Goal: Task Accomplishment & Management: Complete application form

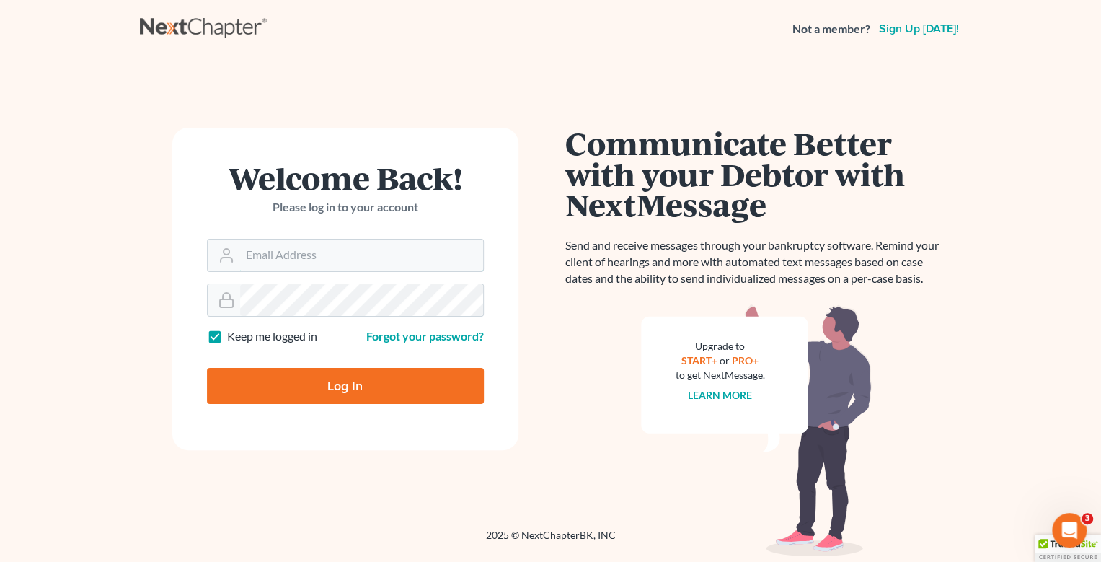
type input "[EMAIL_ADDRESS][DOMAIN_NAME]"
click at [351, 384] on input "Log In" at bounding box center [345, 386] width 277 height 36
type input "Thinking..."
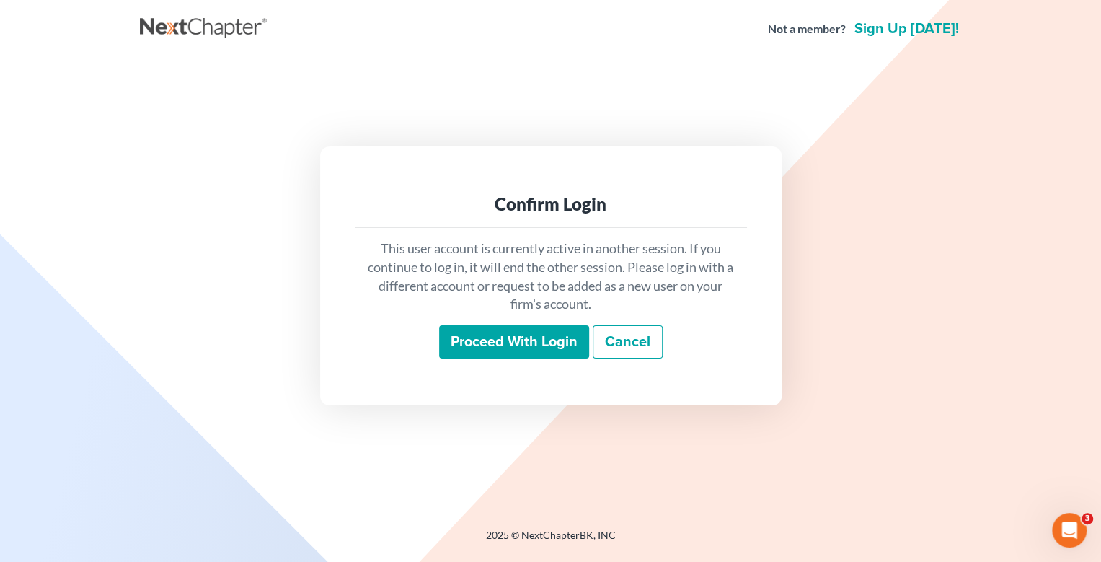
click at [531, 342] on input "Proceed with login" at bounding box center [514, 341] width 150 height 33
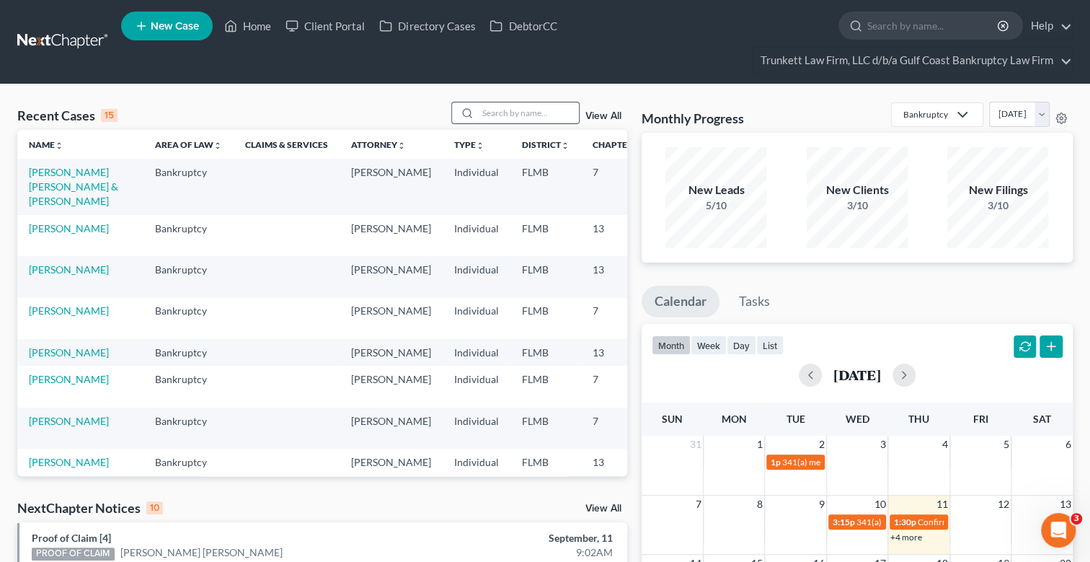
click at [519, 111] on input "search" at bounding box center [528, 112] width 101 height 21
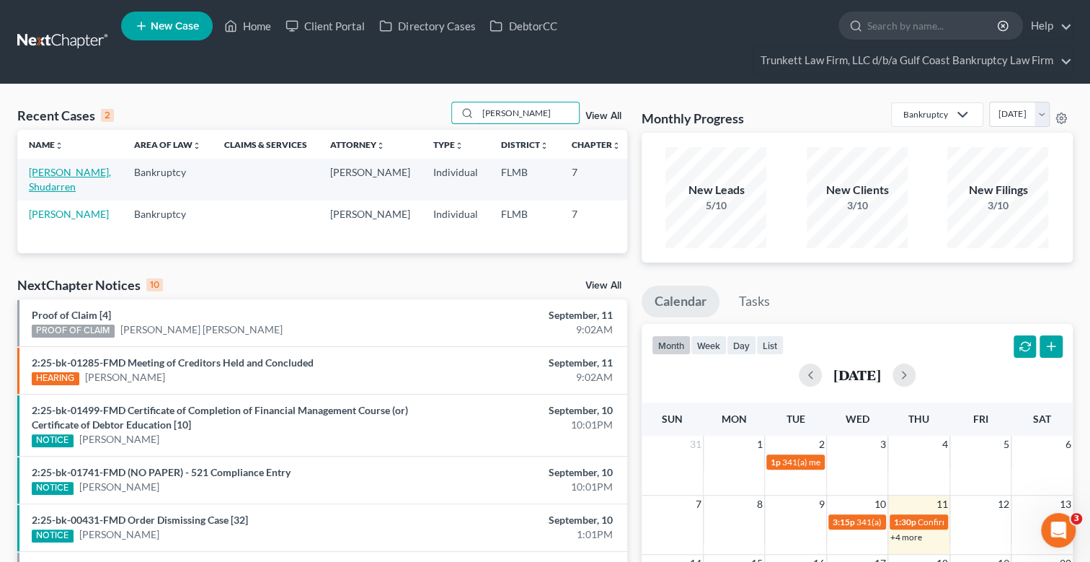
type input "[PERSON_NAME]"
click at [50, 180] on link "[PERSON_NAME], Shudarren" at bounding box center [70, 179] width 82 height 27
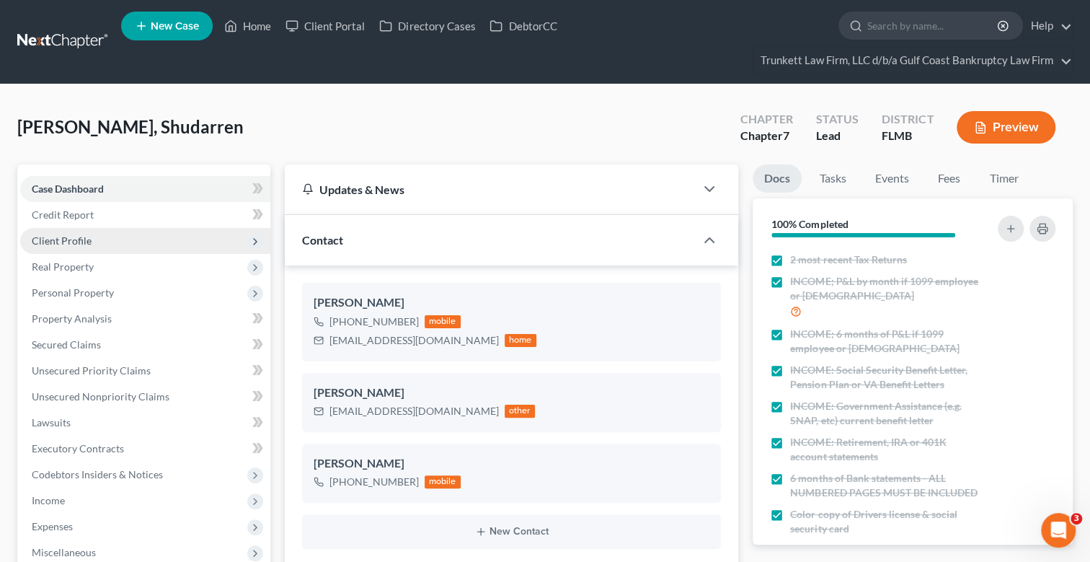
click at [87, 238] on span "Client Profile" at bounding box center [62, 240] width 60 height 12
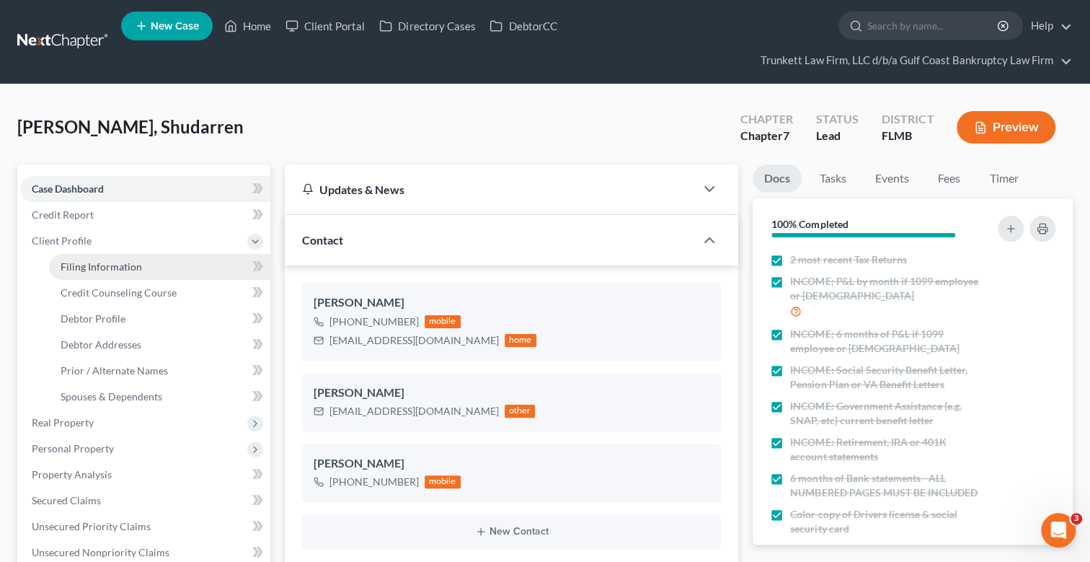
click at [132, 270] on span "Filing Information" at bounding box center [101, 266] width 81 height 12
select select "1"
select select "0"
select select "9"
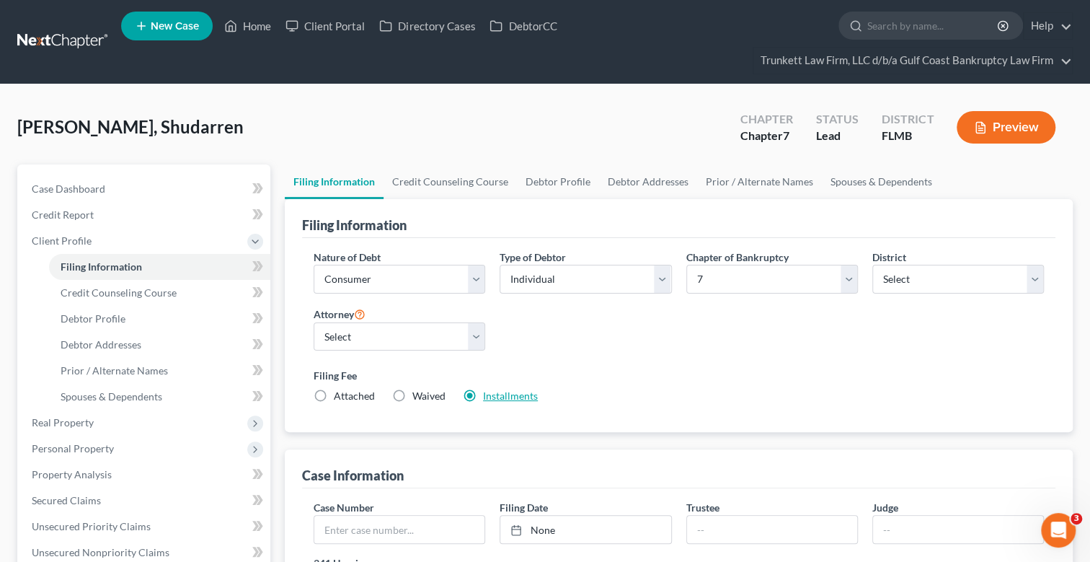
click at [505, 392] on link "Installments" at bounding box center [510, 395] width 55 height 12
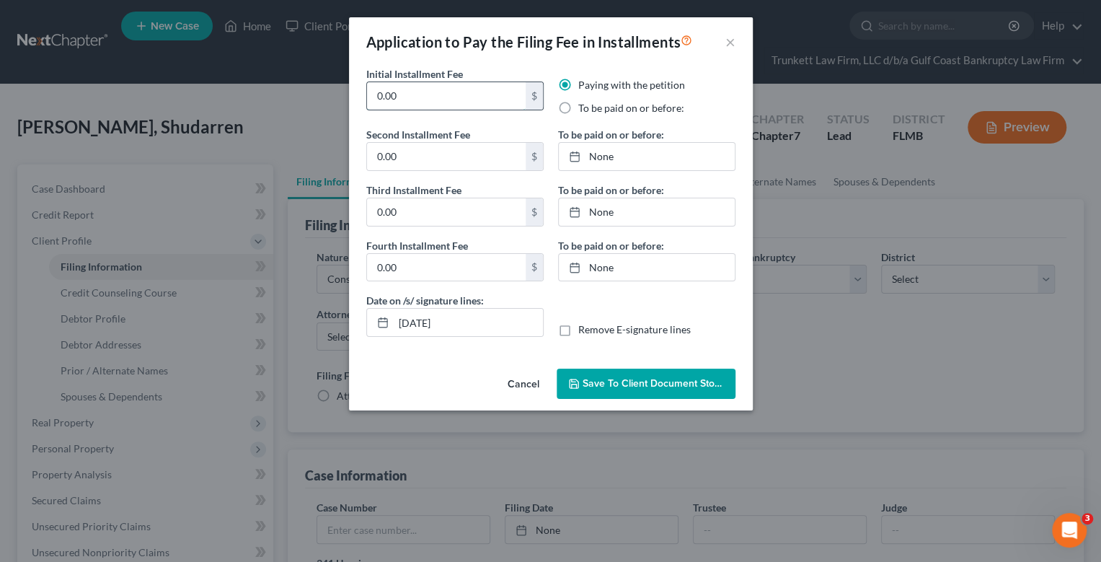
click at [415, 95] on input "0.00" at bounding box center [446, 95] width 159 height 27
type input "0"
type input "100"
click at [578, 108] on label "To be paid on or before:" at bounding box center [631, 108] width 106 height 14
click at [584, 108] on input "To be paid on or before:" at bounding box center [588, 105] width 9 height 9
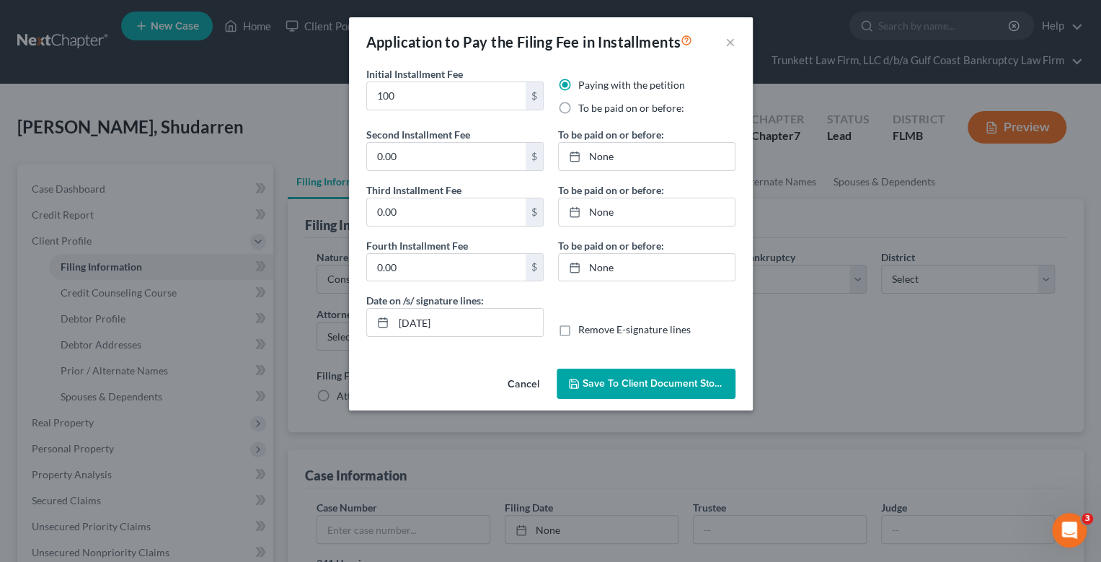
radio input "true"
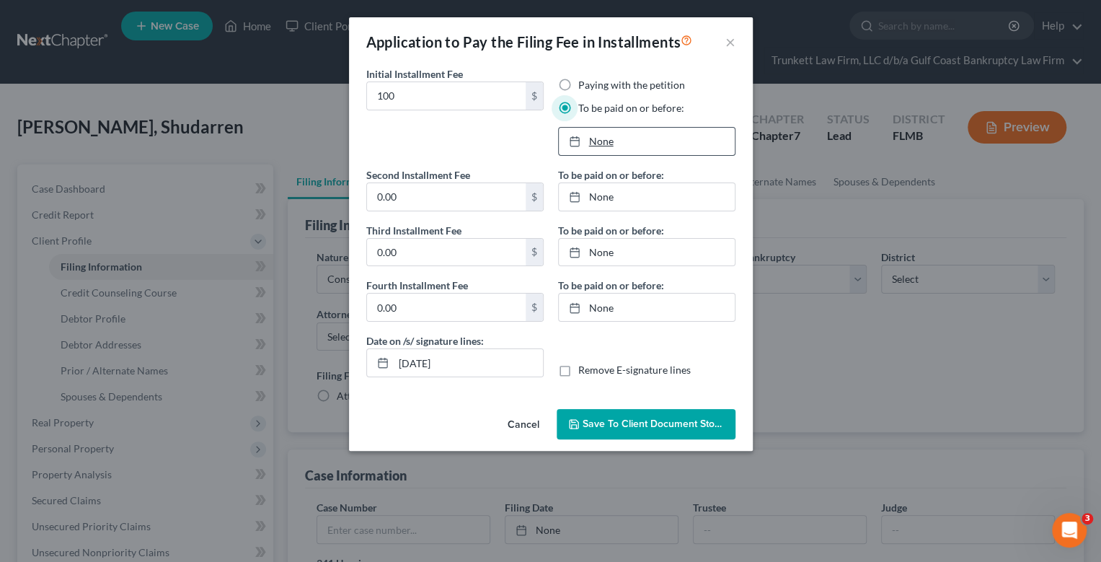
click at [597, 136] on link "None" at bounding box center [647, 141] width 176 height 27
type input "[DATE]"
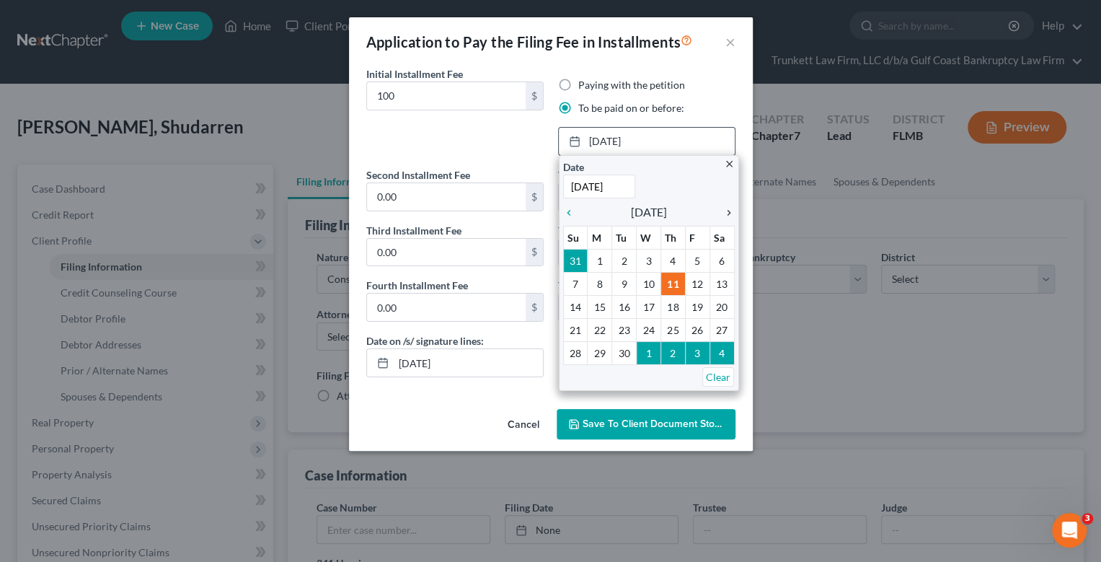
click at [725, 210] on icon "chevron_right" at bounding box center [725, 213] width 19 height 12
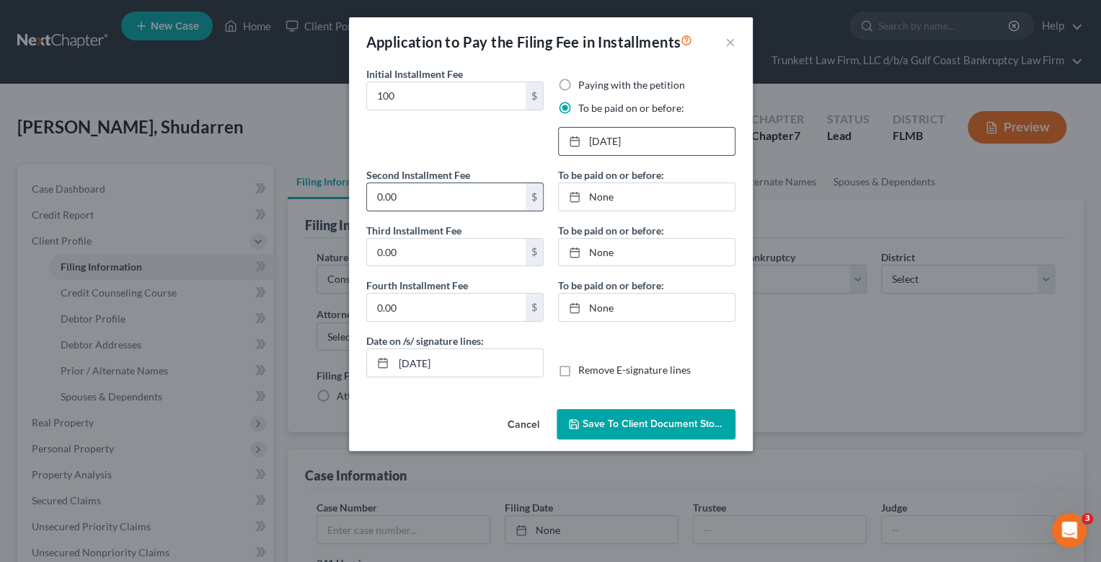
click at [424, 191] on input "0.00" at bounding box center [446, 196] width 159 height 27
type input "100"
click at [605, 198] on link "None" at bounding box center [647, 196] width 176 height 27
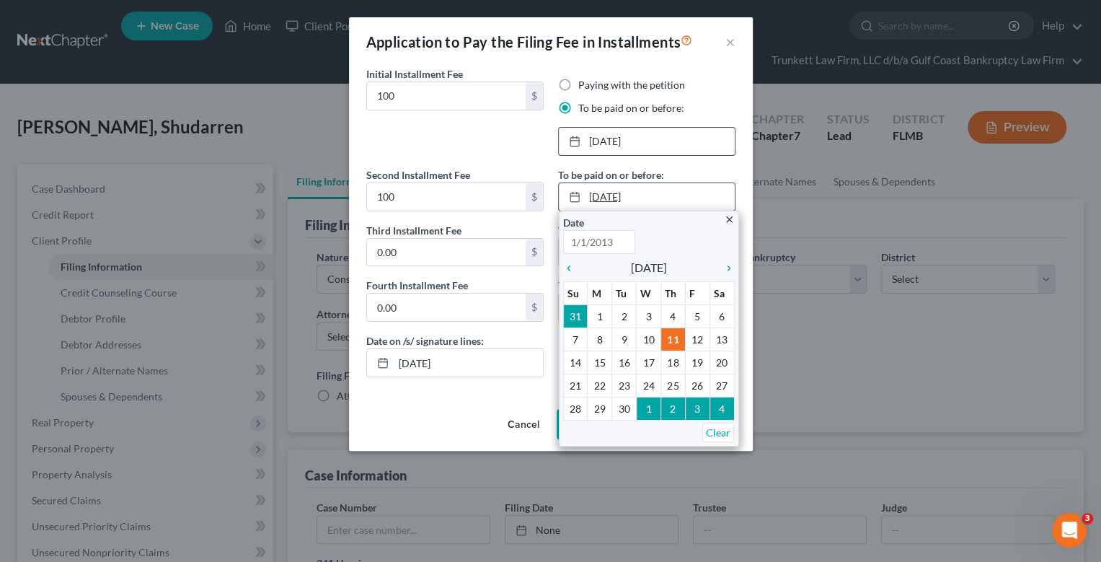
type input "[DATE]"
click at [727, 266] on icon "chevron_right" at bounding box center [725, 268] width 19 height 12
click at [728, 266] on icon "chevron_right" at bounding box center [725, 268] width 19 height 12
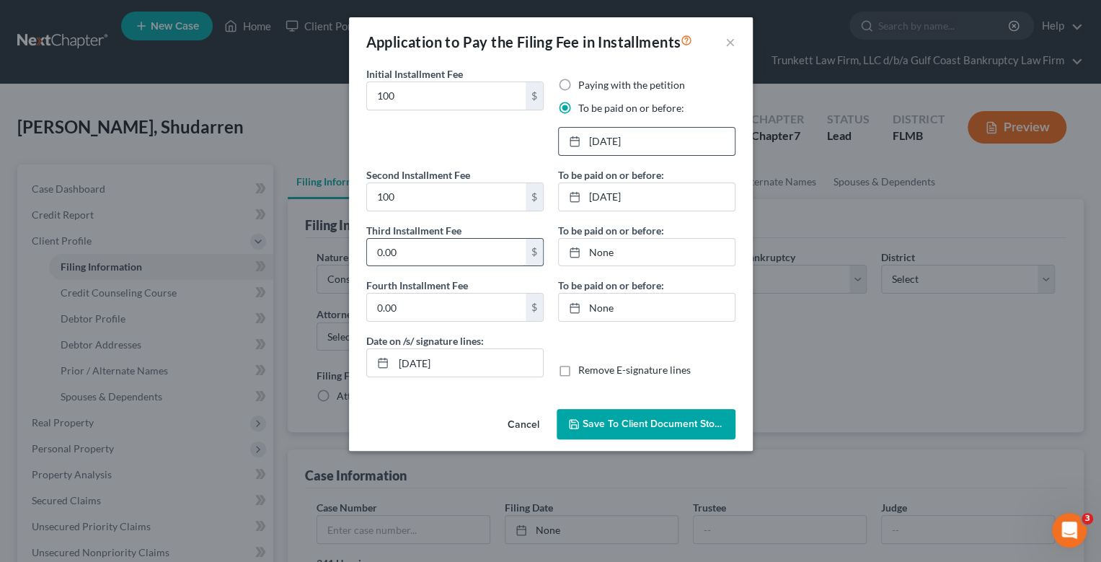
click at [430, 258] on input "0.00" at bounding box center [446, 252] width 159 height 27
type input "138"
click at [603, 251] on link "[DATE]" at bounding box center [647, 252] width 176 height 27
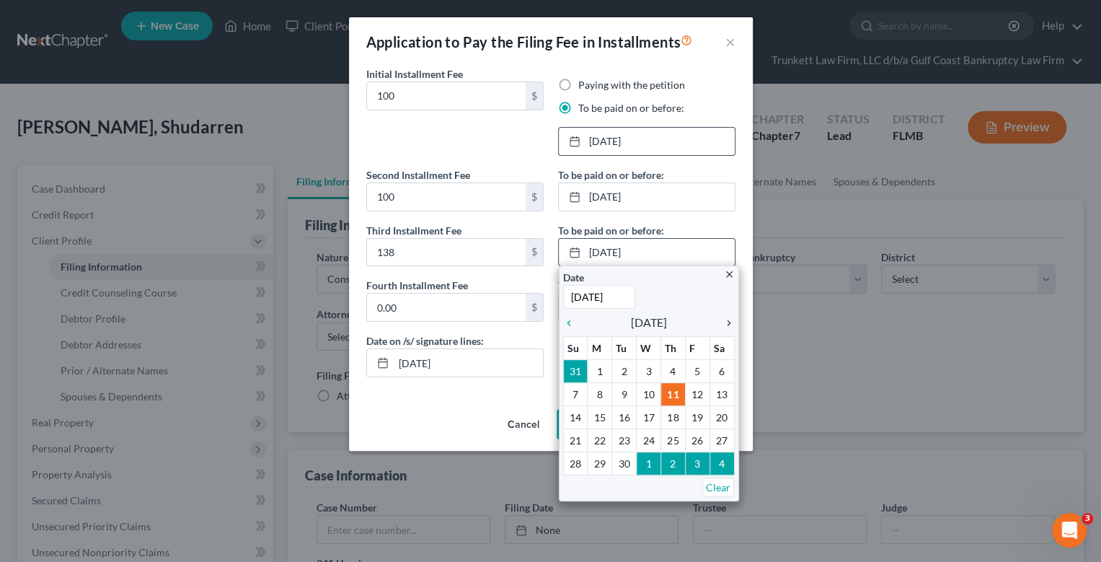
click at [730, 321] on icon "chevron_right" at bounding box center [725, 323] width 19 height 12
click at [729, 321] on icon "chevron_right" at bounding box center [725, 323] width 19 height 12
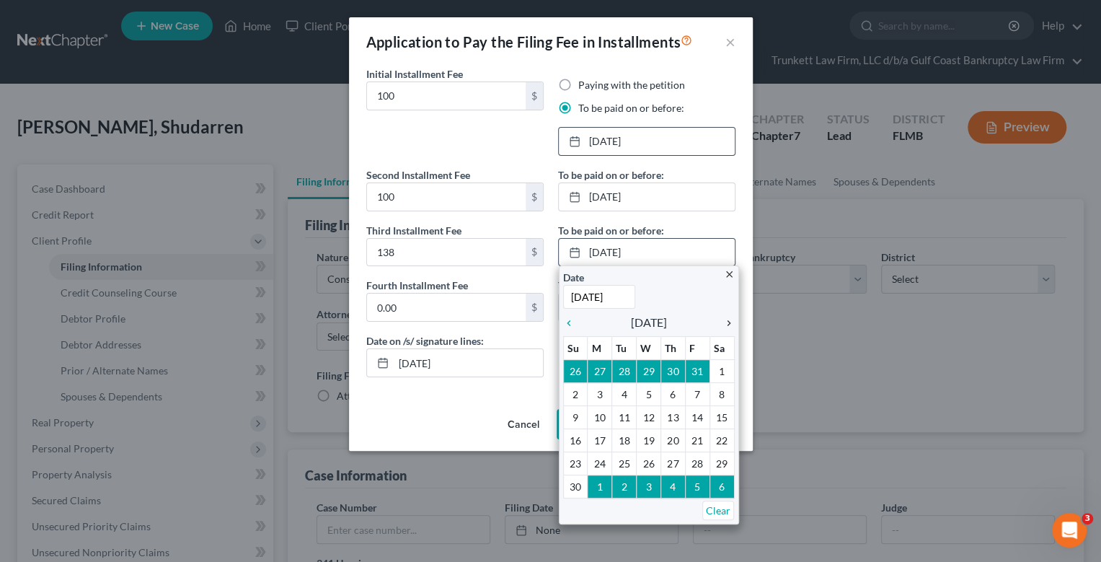
click at [729, 321] on icon "chevron_right" at bounding box center [725, 323] width 19 height 12
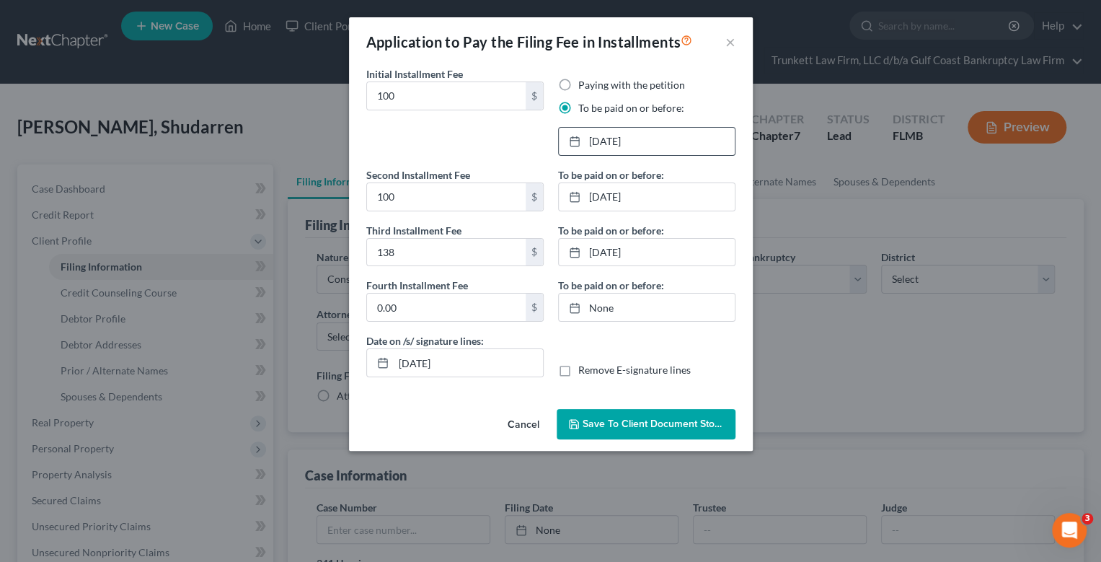
click at [651, 421] on span "Save to Client Document Storage" at bounding box center [658, 423] width 153 height 12
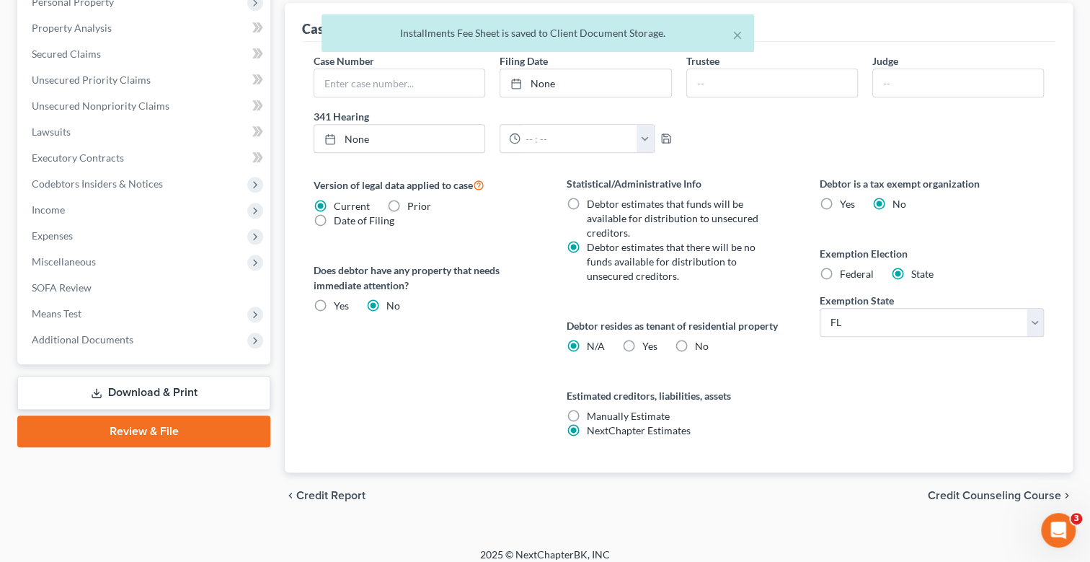
scroll to position [455, 0]
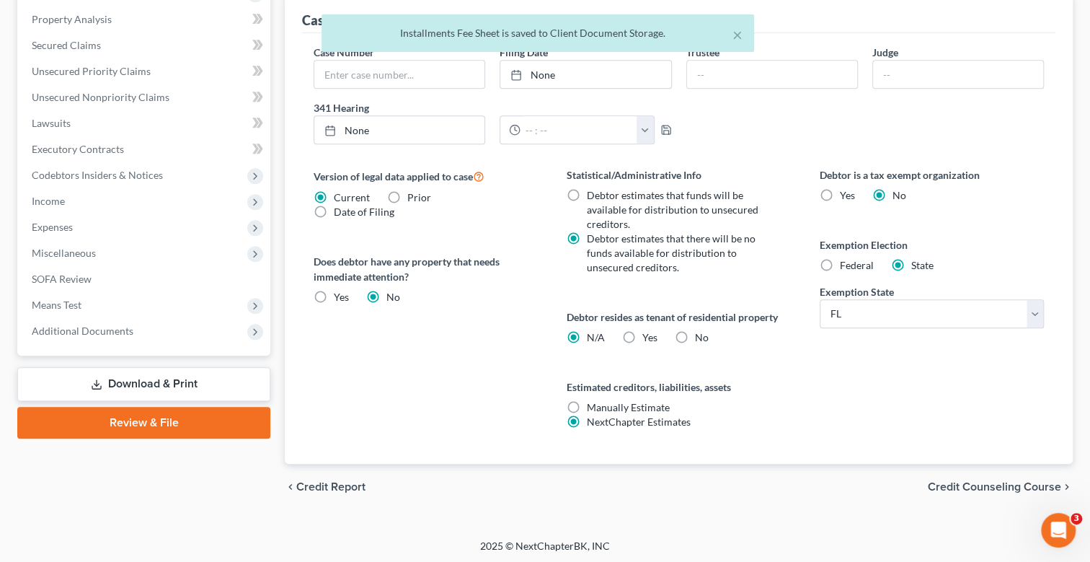
click at [168, 381] on link "Download & Print" at bounding box center [143, 384] width 253 height 34
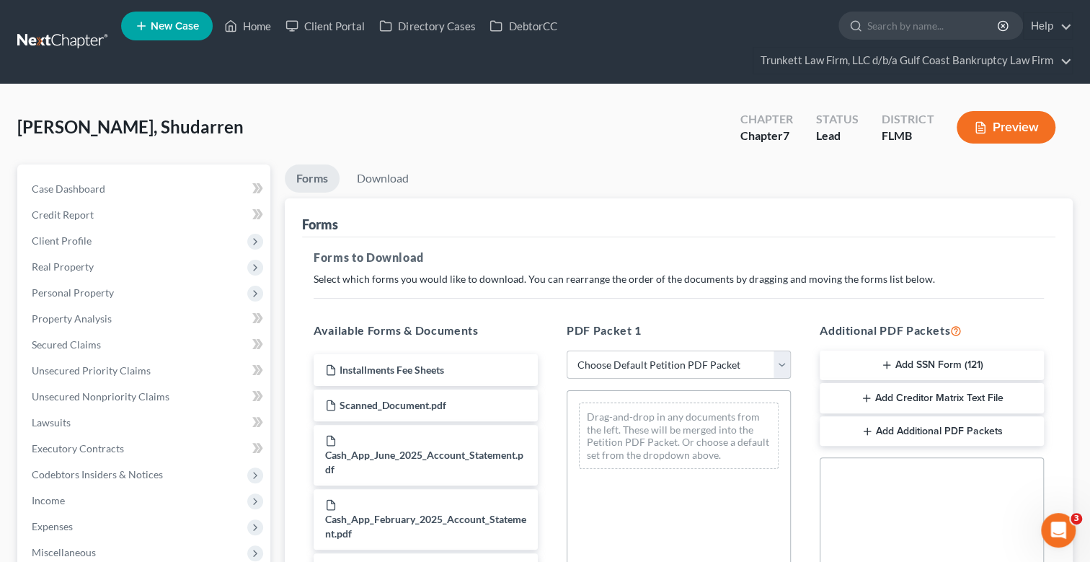
click at [637, 359] on select "Choose Default Petition PDF Packet Complete Bankruptcy Petition (all forms and …" at bounding box center [679, 364] width 224 height 29
select select "0"
click at [567, 350] on select "Choose Default Petition PDF Packet Complete Bankruptcy Petition (all forms and …" at bounding box center [679, 364] width 224 height 29
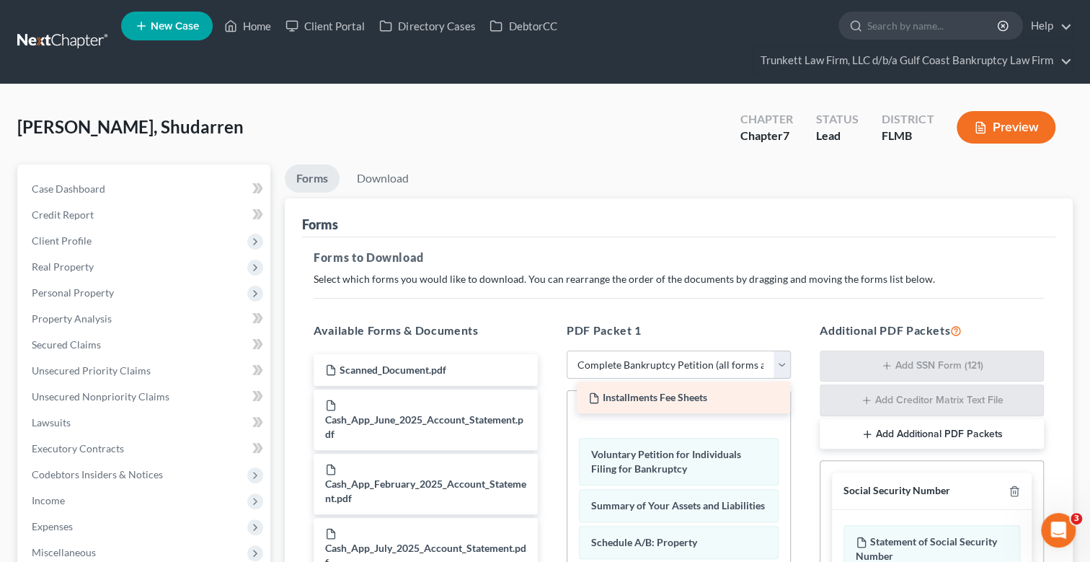
drag, startPoint x: 423, startPoint y: 363, endPoint x: 686, endPoint y: 392, distance: 264.7
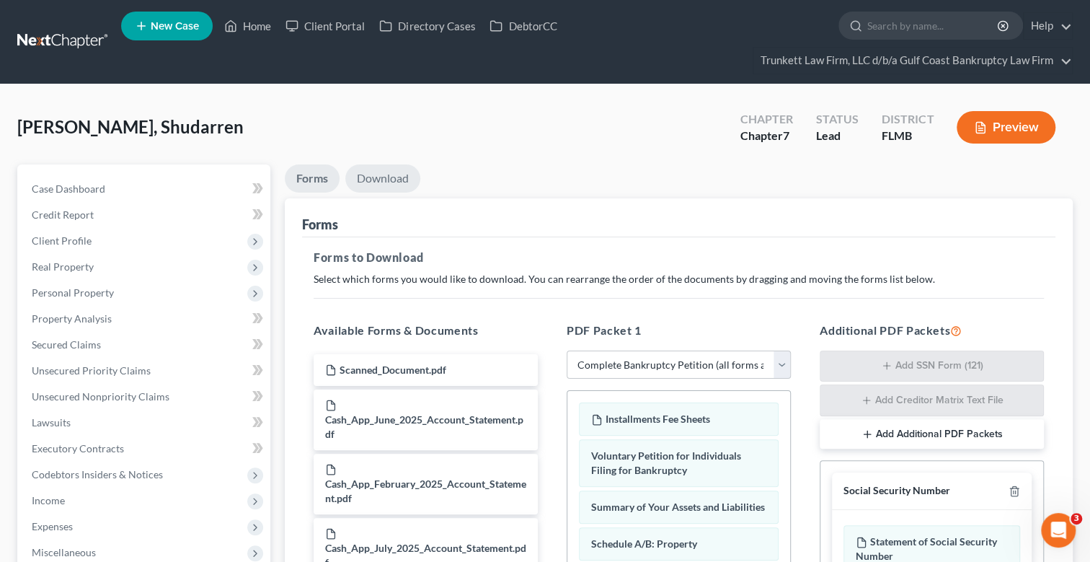
click at [386, 174] on link "Download" at bounding box center [382, 178] width 75 height 28
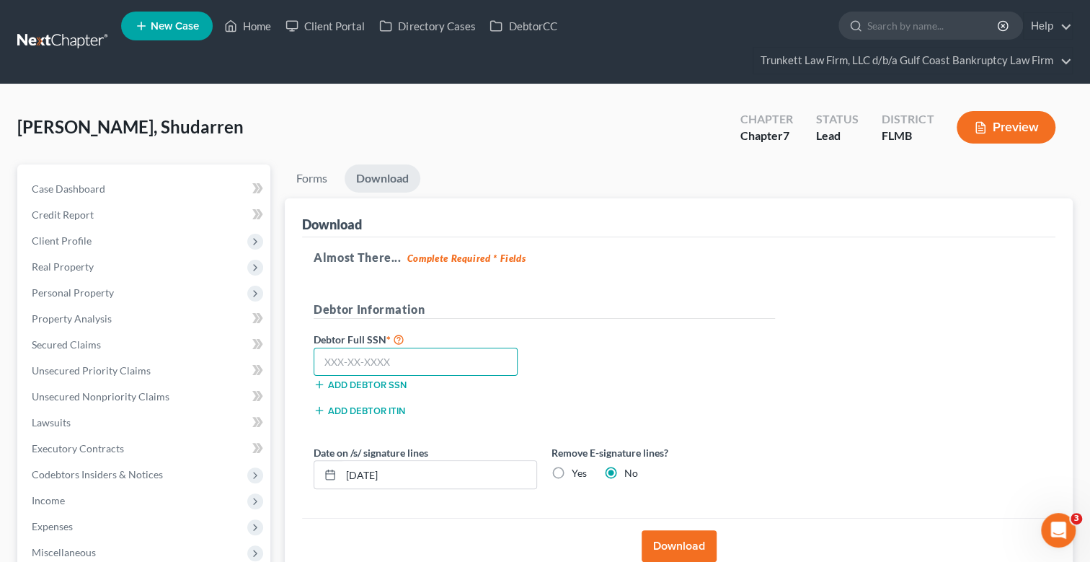
click at [418, 365] on input "text" at bounding box center [416, 361] width 204 height 29
click at [350, 355] on input "text" at bounding box center [416, 361] width 204 height 29
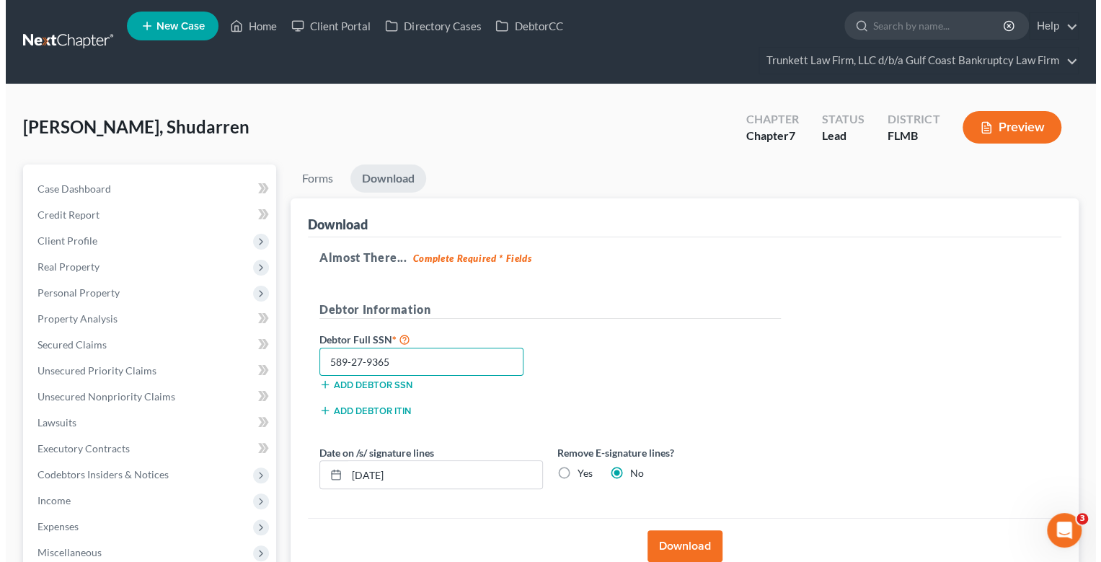
scroll to position [143, 0]
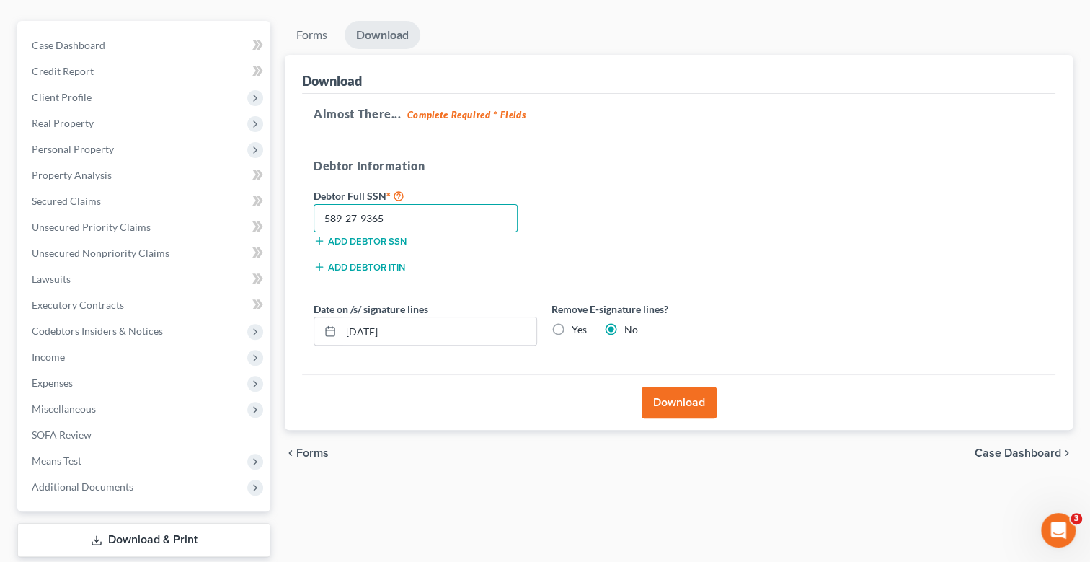
type input "589-27-9365"
click at [572, 325] on label "Yes" at bounding box center [579, 329] width 15 height 14
click at [577, 325] on input "Yes" at bounding box center [581, 326] width 9 height 9
radio input "true"
radio input "false"
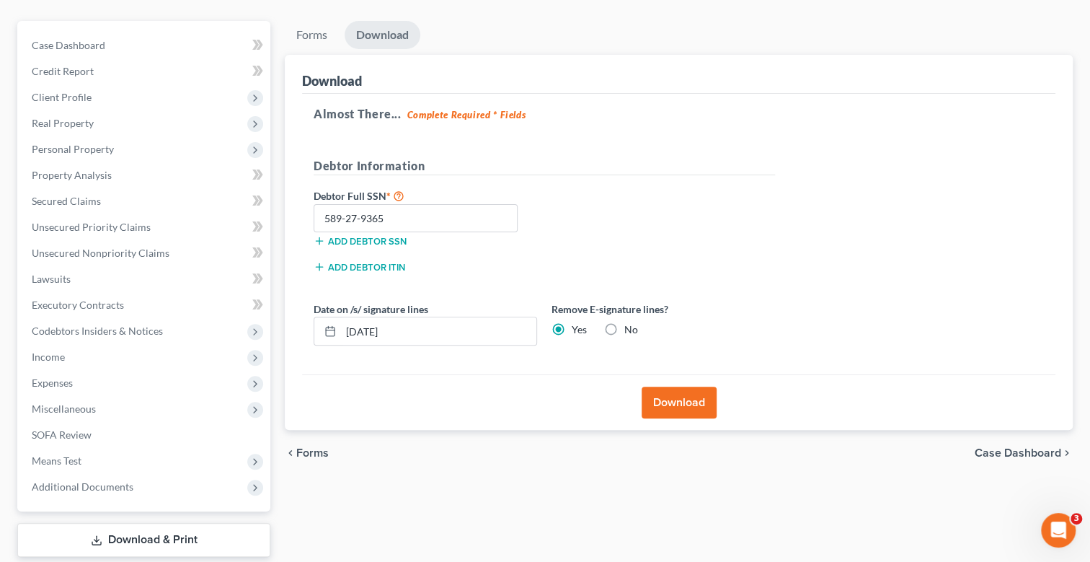
click at [685, 397] on button "Download" at bounding box center [679, 402] width 75 height 32
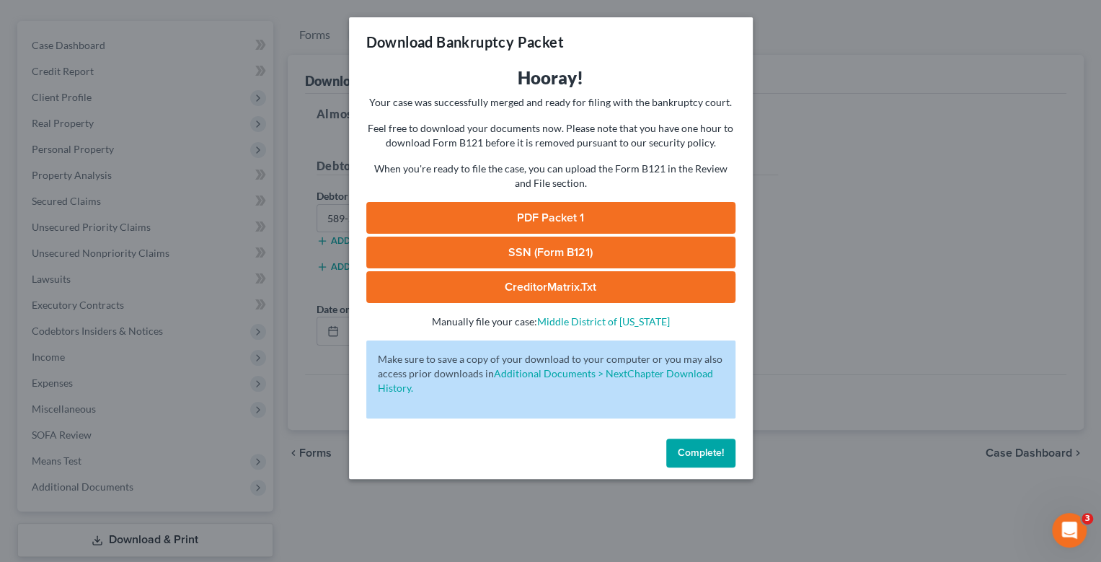
click at [546, 248] on link "SSN (Form B121)" at bounding box center [550, 252] width 369 height 32
click at [564, 211] on link "PDF Packet 1" at bounding box center [550, 218] width 369 height 32
